Goal: Transaction & Acquisition: Download file/media

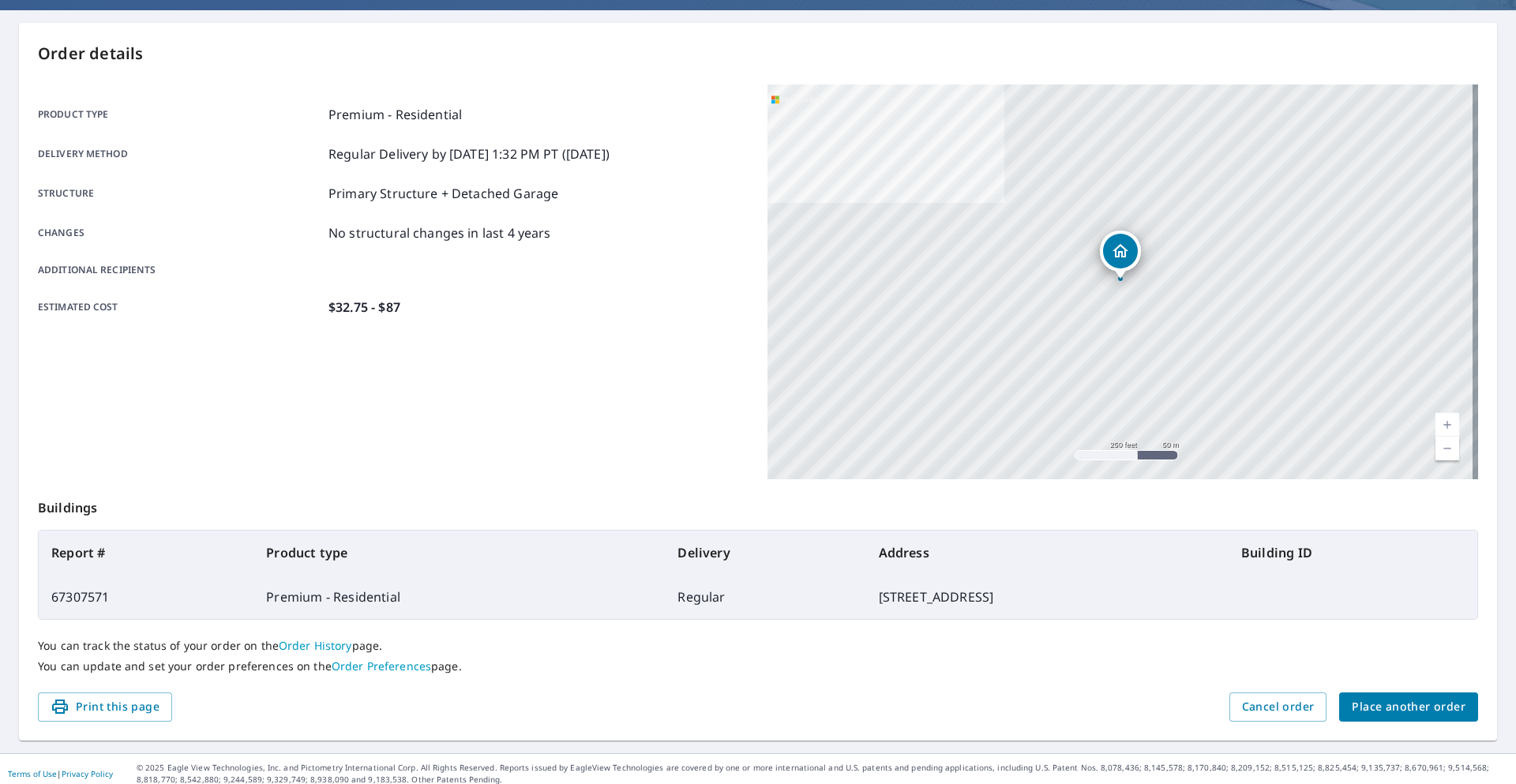
scroll to position [145, 0]
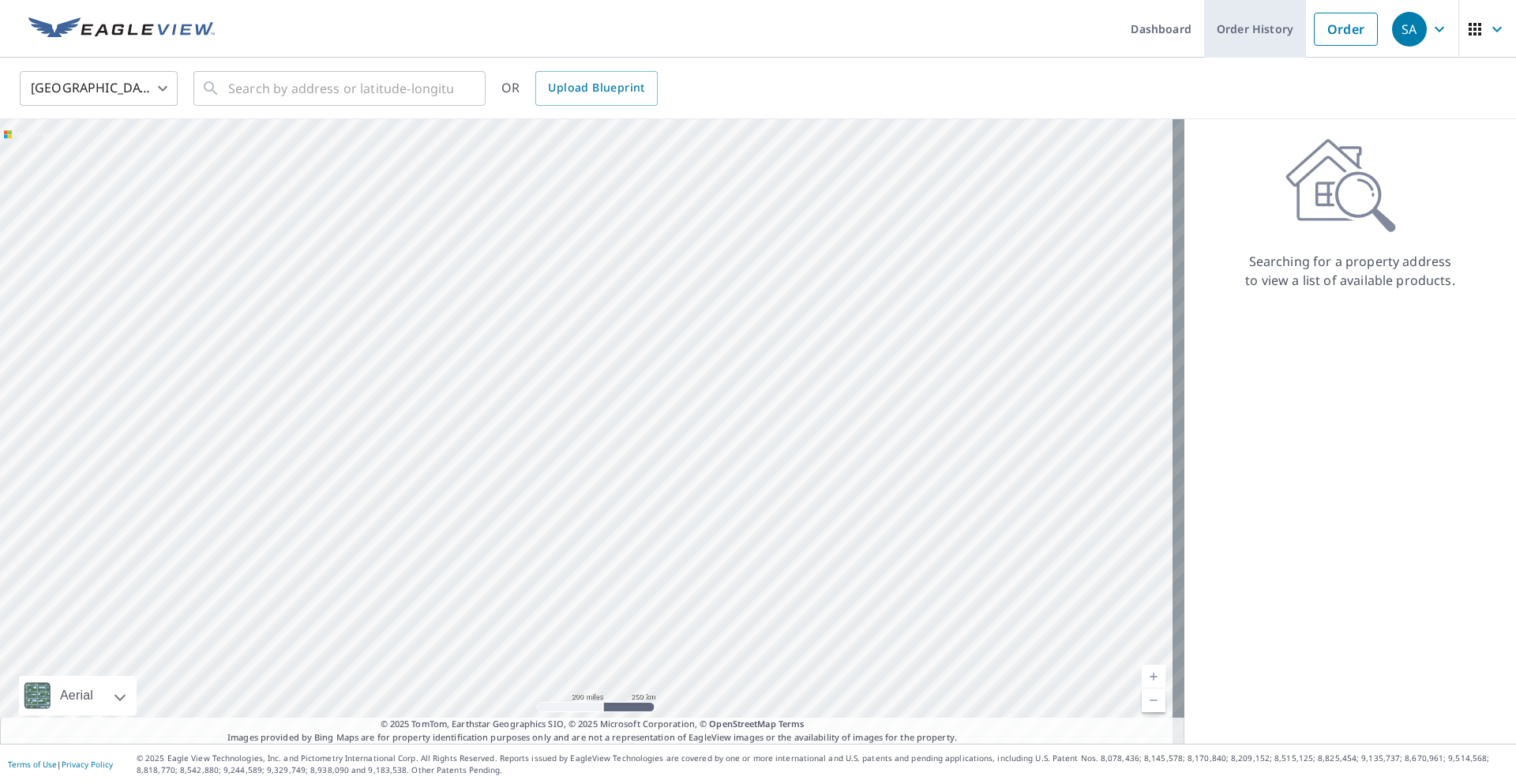
click at [1238, 34] on link "Order History" at bounding box center [1255, 29] width 102 height 57
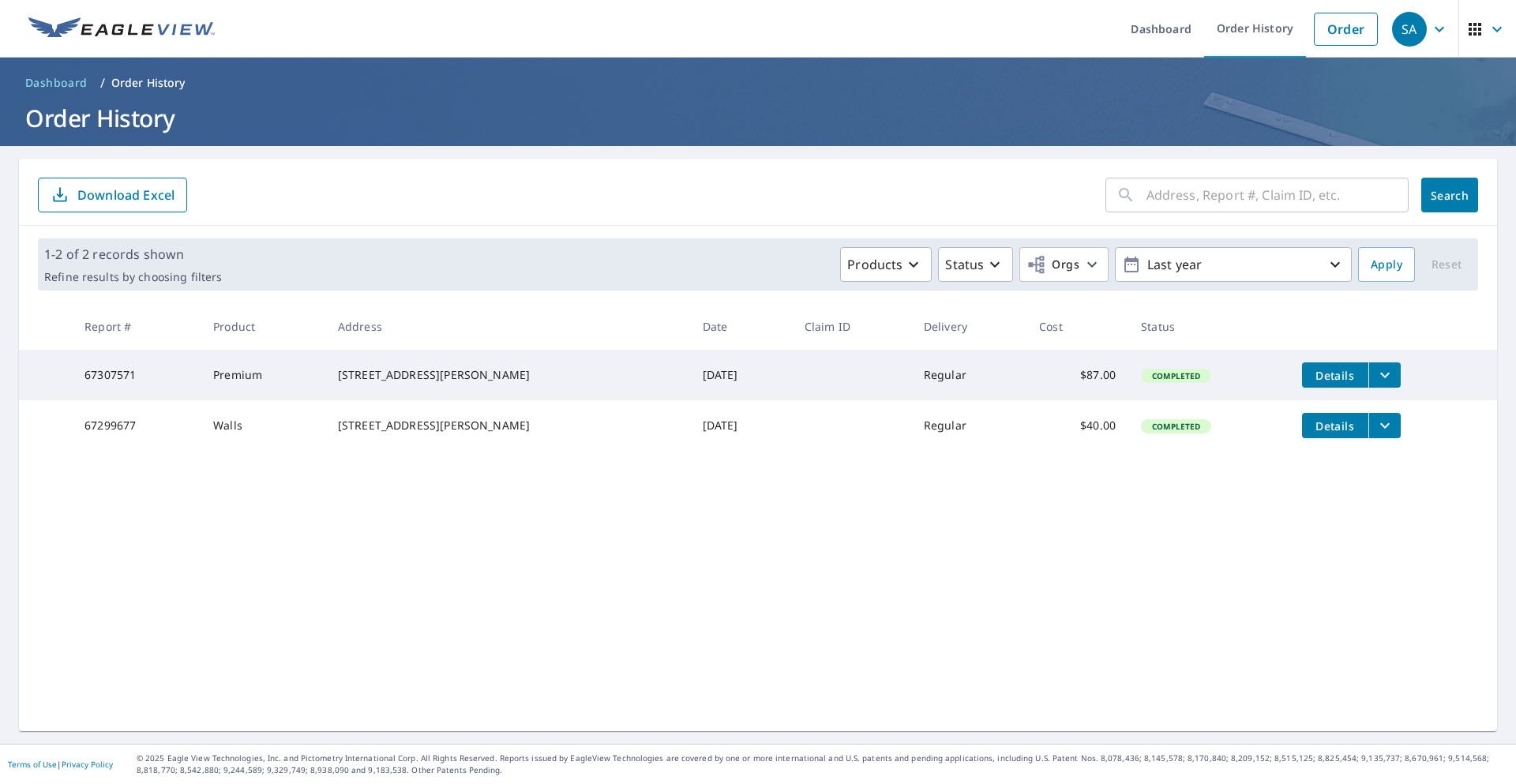
click at [1312, 434] on span "Details" at bounding box center [1336, 426] width 48 height 15
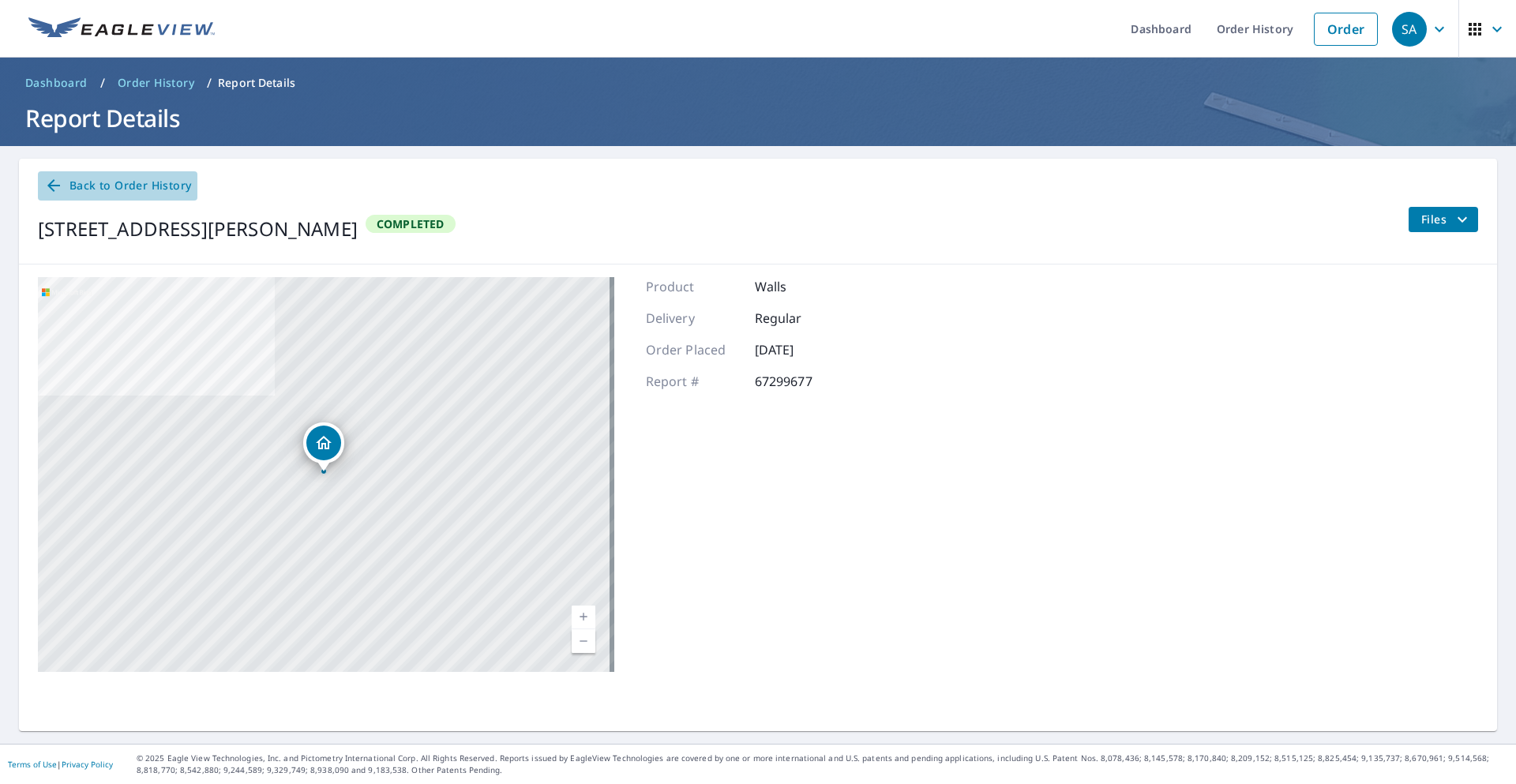
click at [54, 190] on icon at bounding box center [53, 185] width 19 height 19
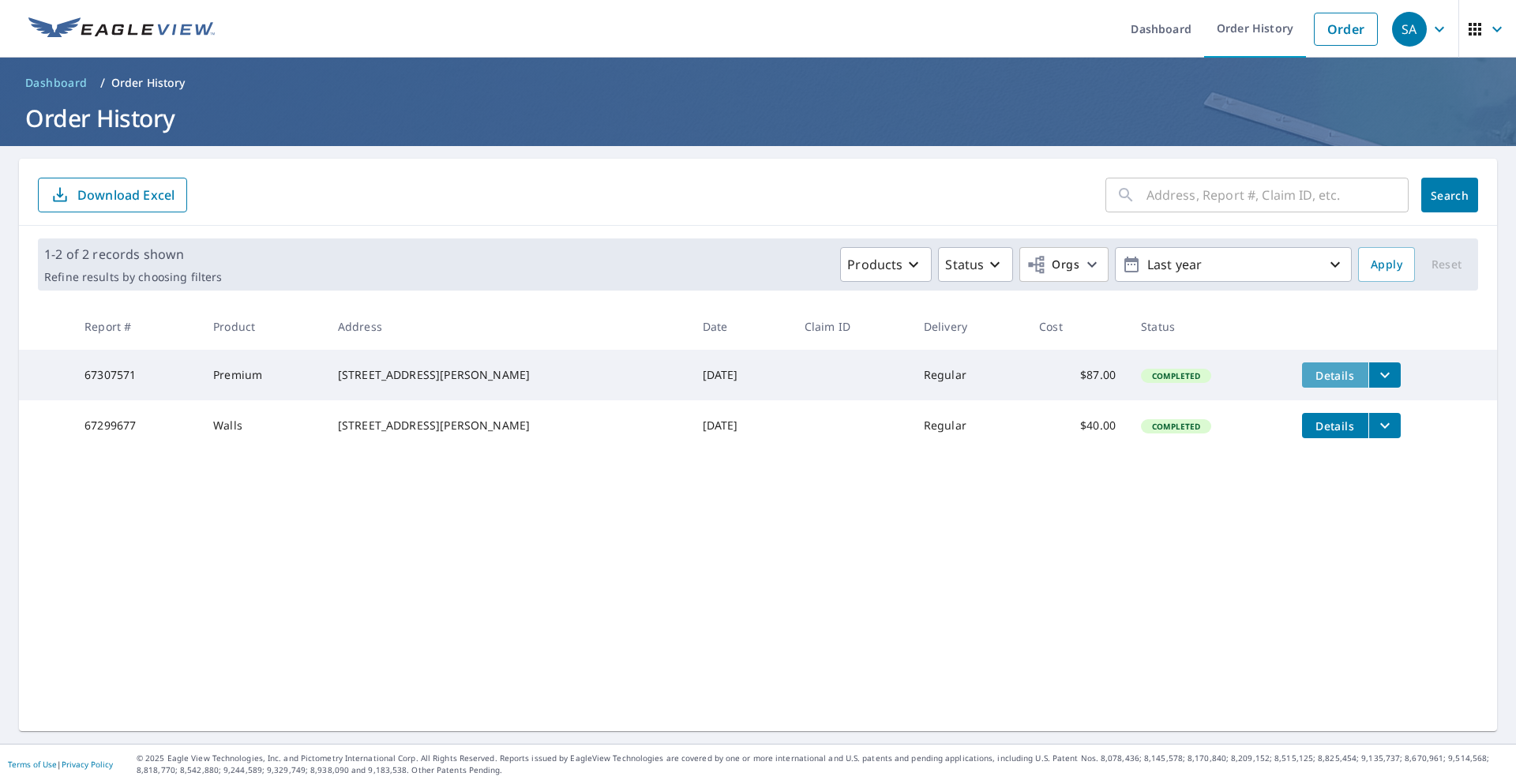
click at [1312, 372] on span "Details" at bounding box center [1336, 376] width 48 height 15
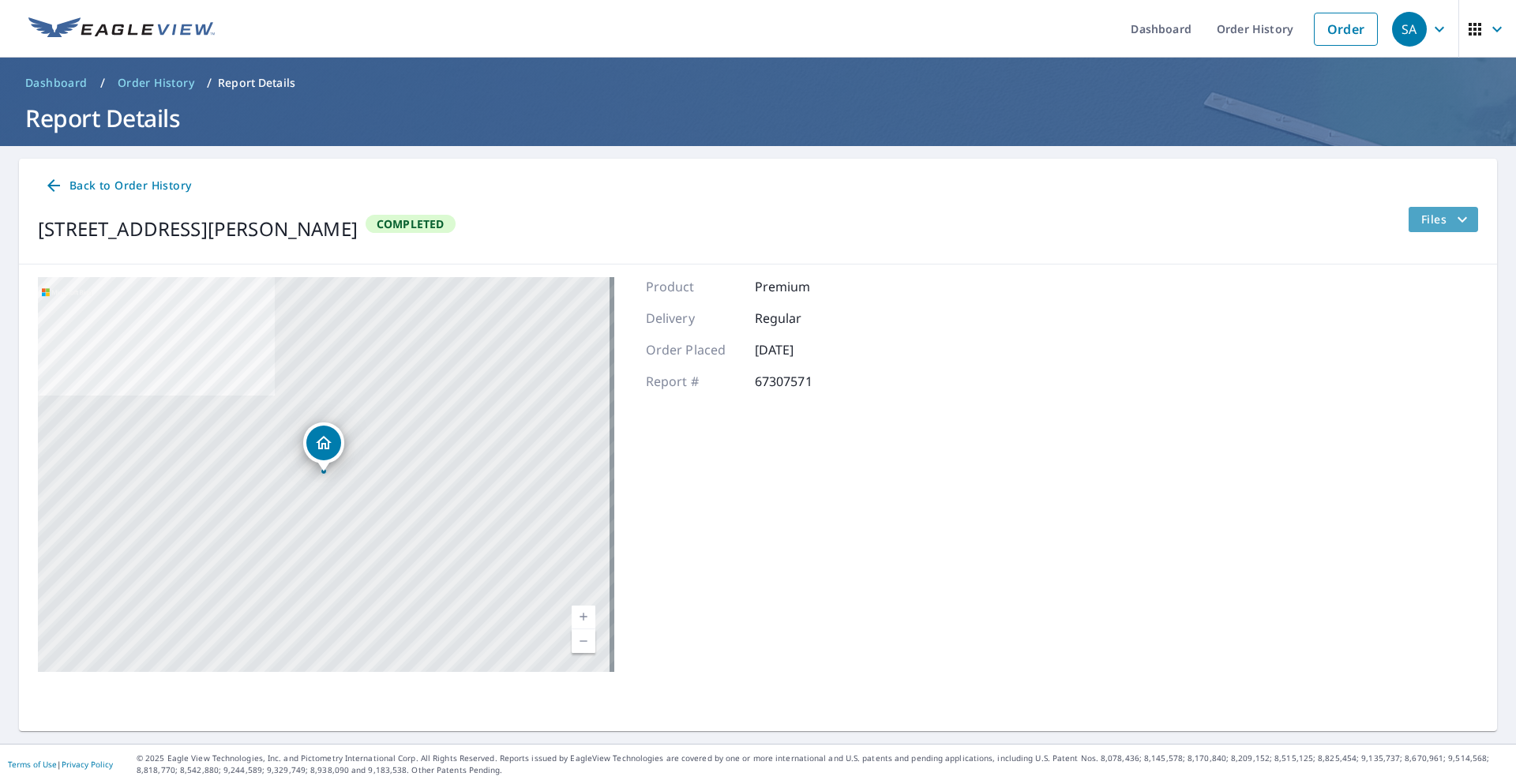
click at [1436, 220] on span "Files" at bounding box center [1447, 219] width 51 height 19
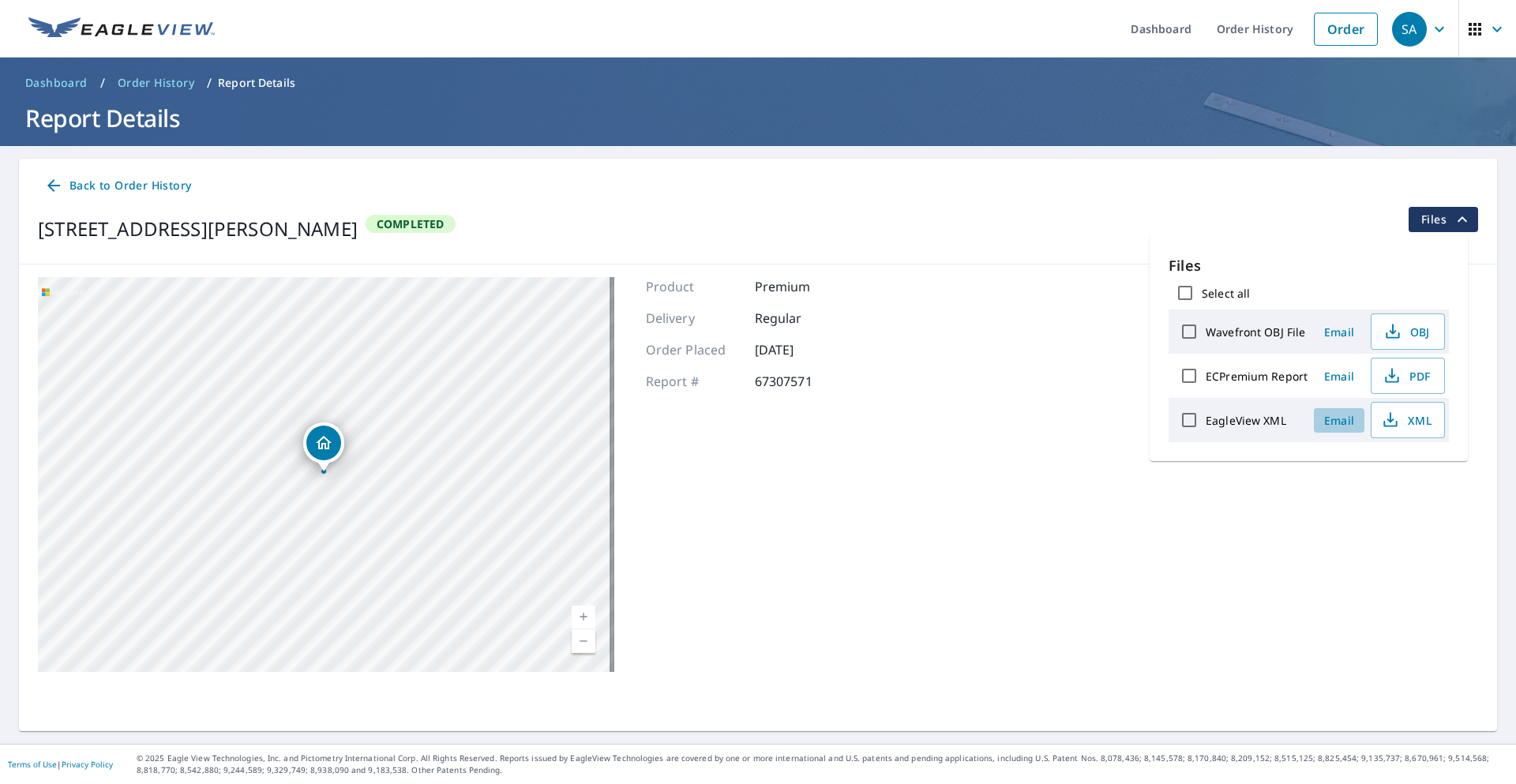
click at [1344, 425] on span "Email" at bounding box center [1340, 420] width 38 height 15
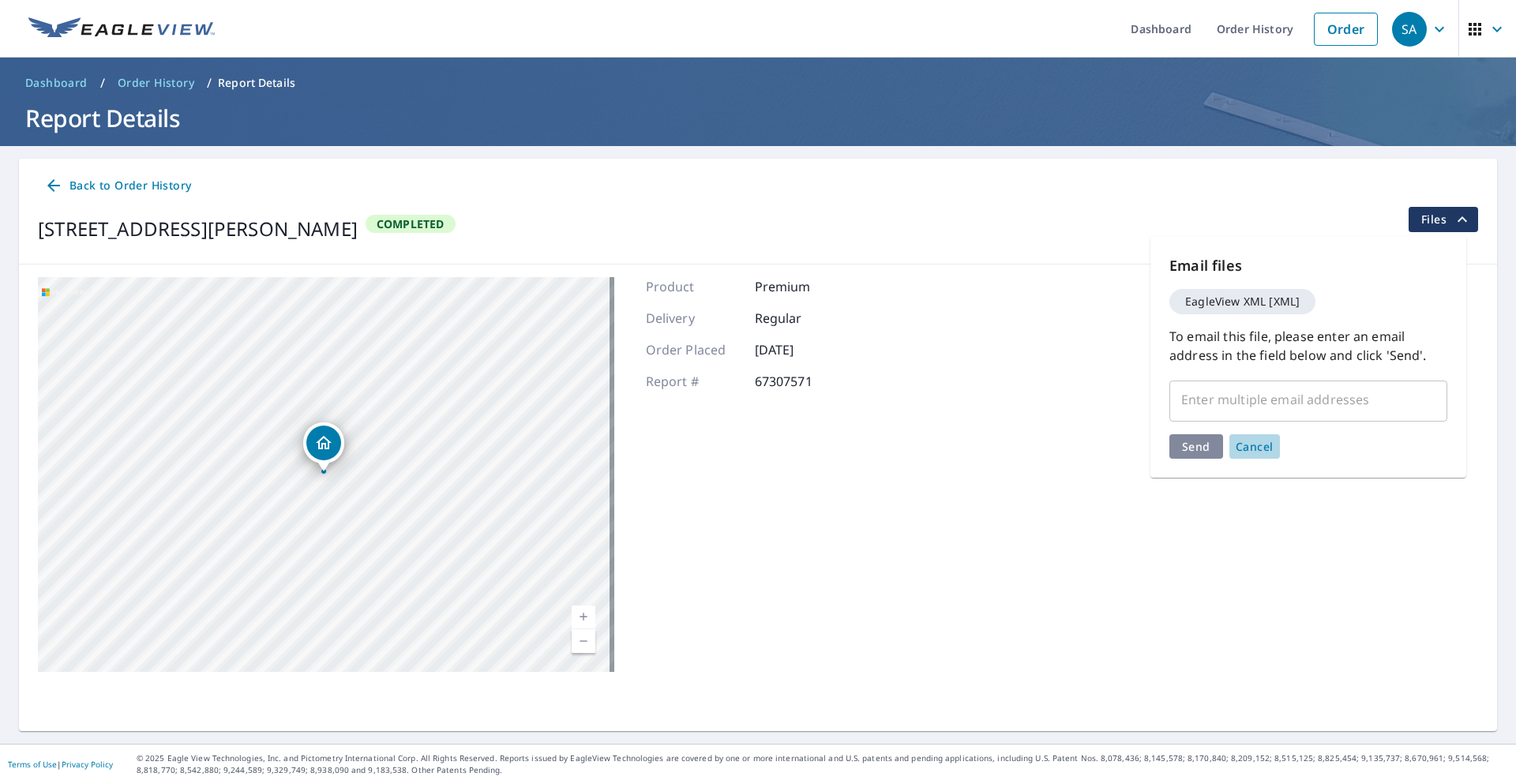
click at [1258, 444] on span "Cancel" at bounding box center [1255, 446] width 38 height 15
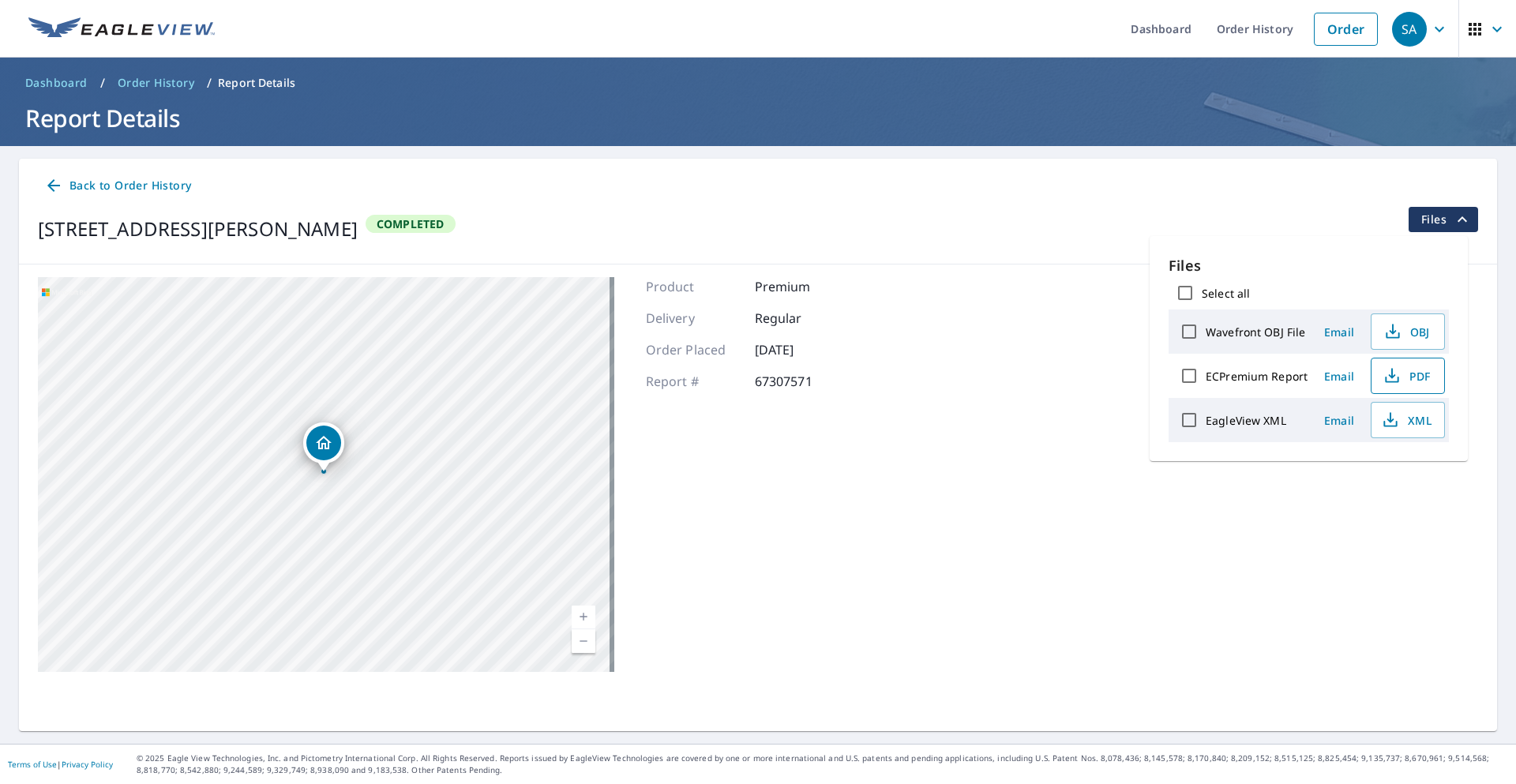
click at [1403, 376] on span "PDF" at bounding box center [1407, 376] width 51 height 19
click at [854, 200] on div "Back to Order History" at bounding box center [758, 186] width 1441 height 30
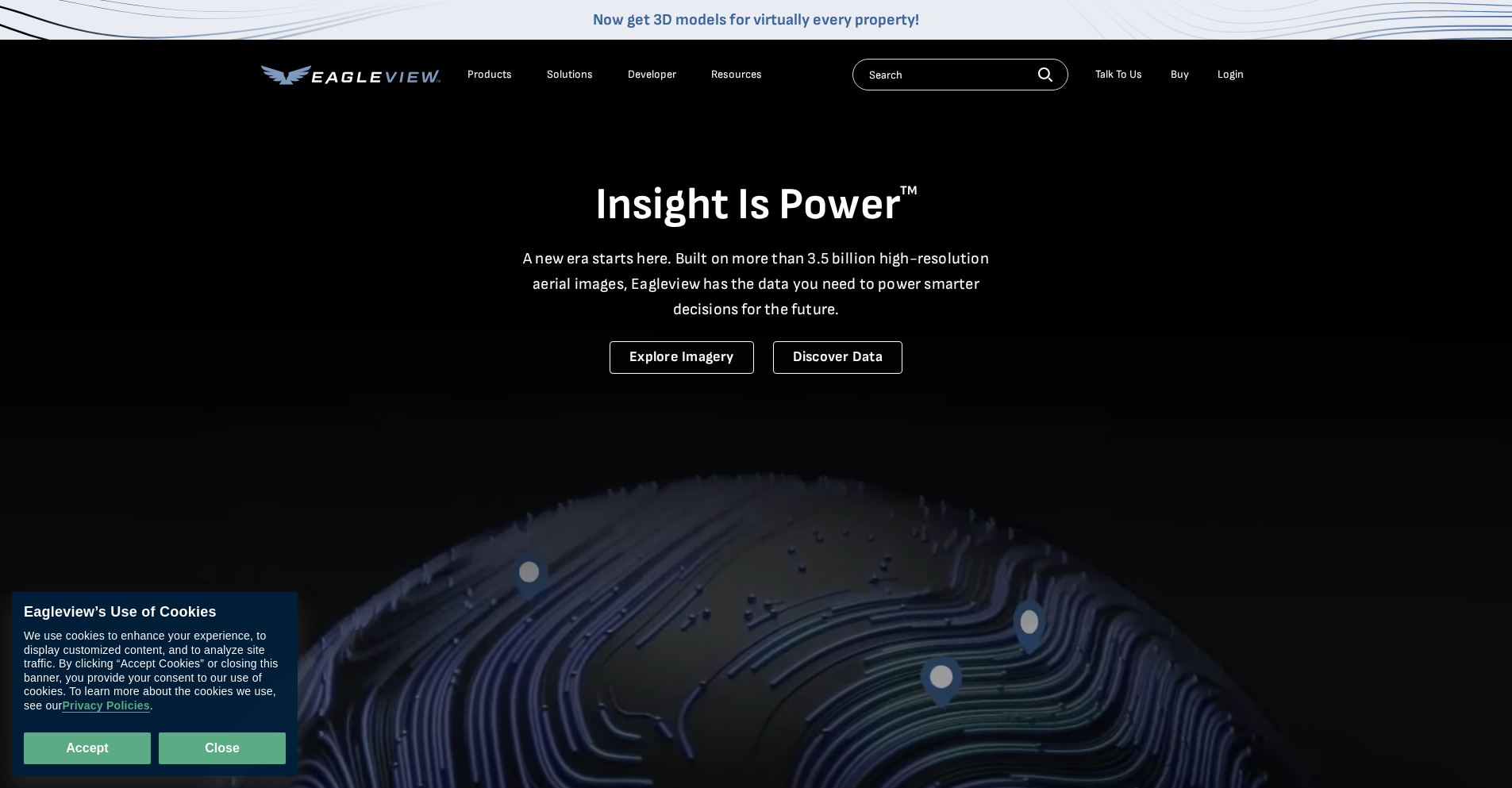
click at [237, 751] on button "Close" at bounding box center [223, 748] width 127 height 32
